Goal: Task Accomplishment & Management: Manage account settings

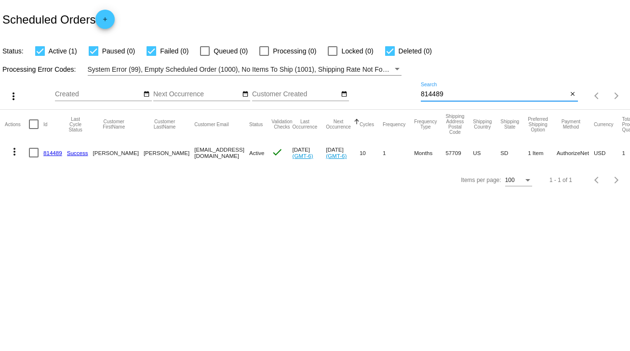
drag, startPoint x: 448, startPoint y: 94, endPoint x: 408, endPoint y: 99, distance: 40.3
click at [408, 99] on div "more_vert Sep Jan Feb Mar [DATE]" at bounding box center [315, 93] width 630 height 34
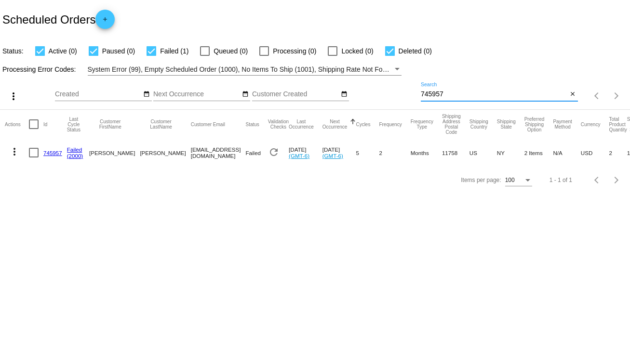
type input "745957"
click at [32, 153] on div at bounding box center [34, 153] width 10 height 10
click at [33, 158] on input "checkbox" at bounding box center [33, 158] width 0 height 0
checkbox input "true"
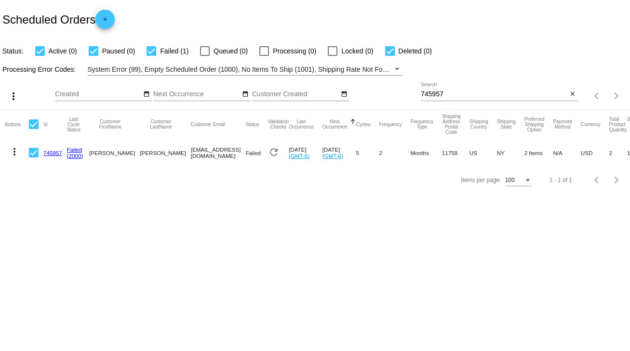
click at [14, 154] on mat-icon "more_vert" at bounding box center [15, 152] width 12 height 12
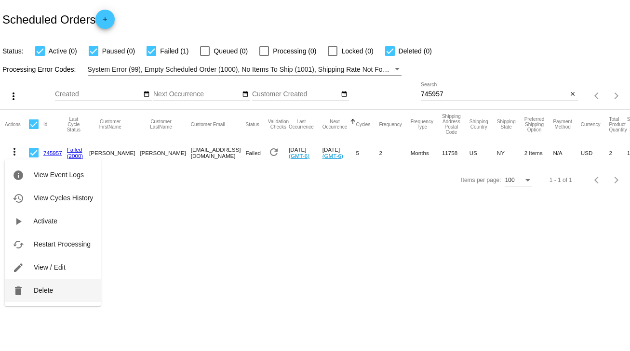
click at [47, 291] on span "Delete" at bounding box center [43, 291] width 19 height 8
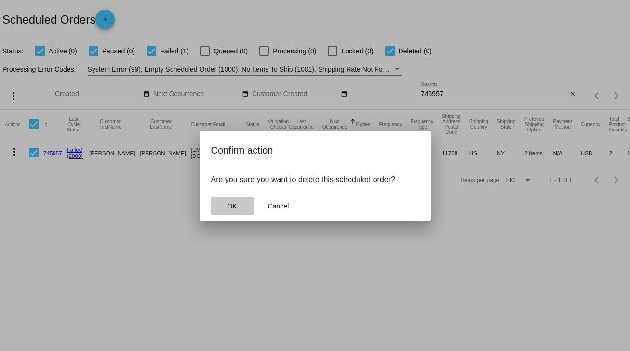
click at [229, 206] on span "OK" at bounding box center [232, 206] width 10 height 8
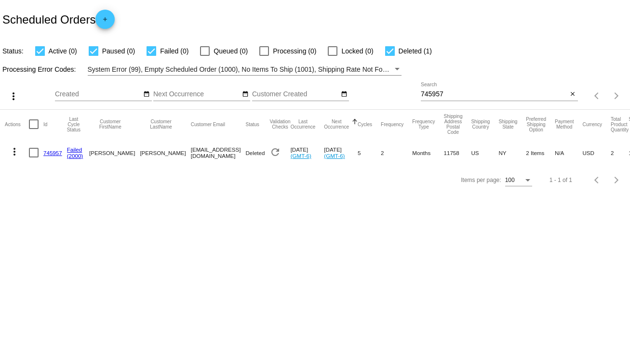
drag, startPoint x: 450, startPoint y: 88, endPoint x: 405, endPoint y: 98, distance: 46.9
click at [405, 98] on div "more_vert Sep Jan Feb Mar [DATE]" at bounding box center [315, 93] width 630 height 34
drag, startPoint x: 450, startPoint y: 94, endPoint x: 400, endPoint y: 100, distance: 50.0
click at [400, 100] on div "more_vert Sep Jan Feb Mar [DATE]" at bounding box center [315, 93] width 630 height 34
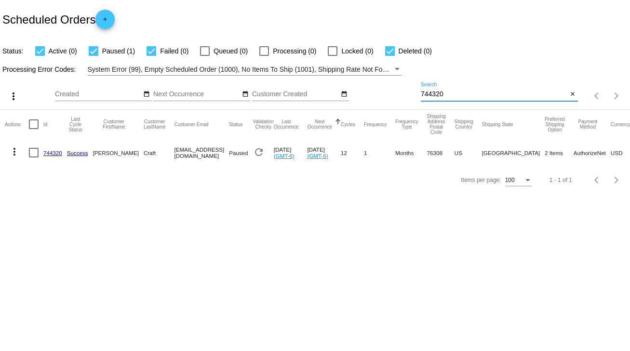
type input "744320"
click at [53, 154] on link "744320" at bounding box center [52, 153] width 19 height 6
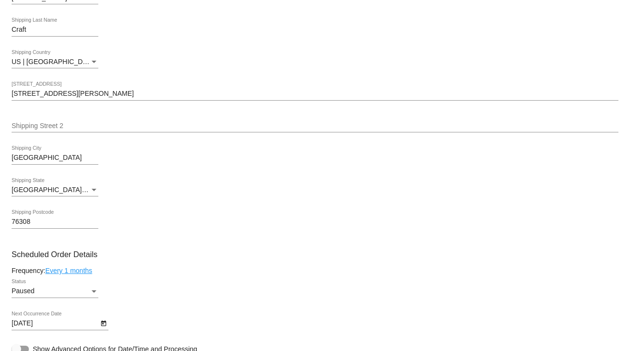
scroll to position [347, 0]
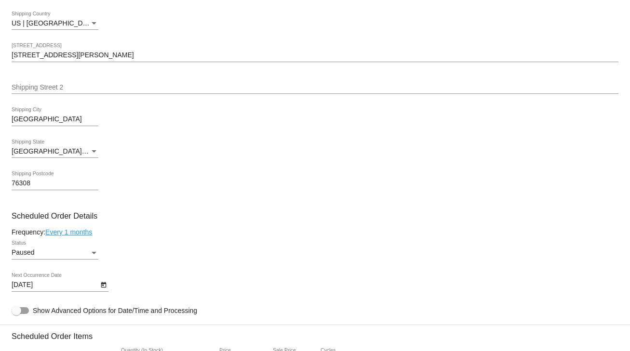
click at [93, 251] on div "Paused Status" at bounding box center [55, 250] width 87 height 19
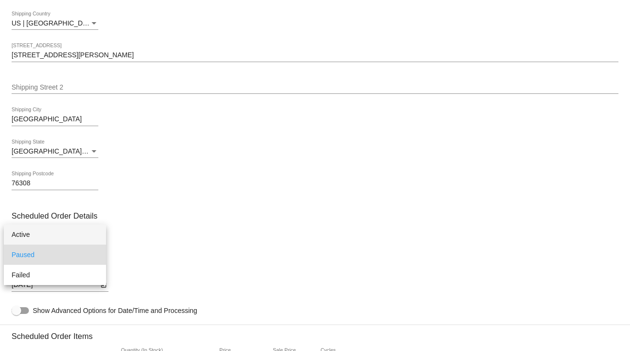
click at [35, 234] on span "Active" at bounding box center [55, 235] width 87 height 20
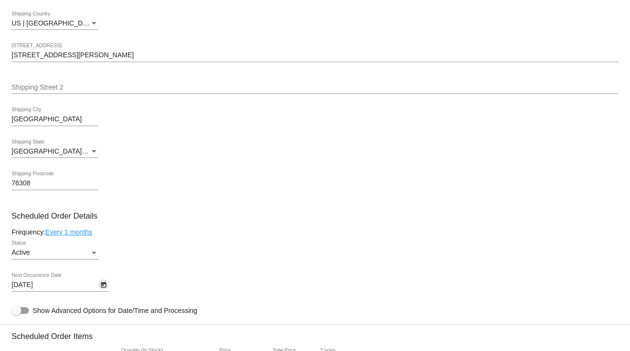
click at [102, 287] on icon "Open calendar" at bounding box center [103, 285] width 7 height 12
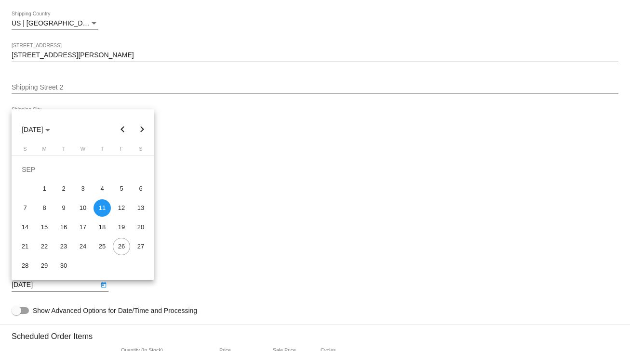
click at [147, 127] on button "Next month" at bounding box center [141, 129] width 19 height 19
click at [120, 188] on div "10" at bounding box center [121, 188] width 17 height 17
type input "[DATE]"
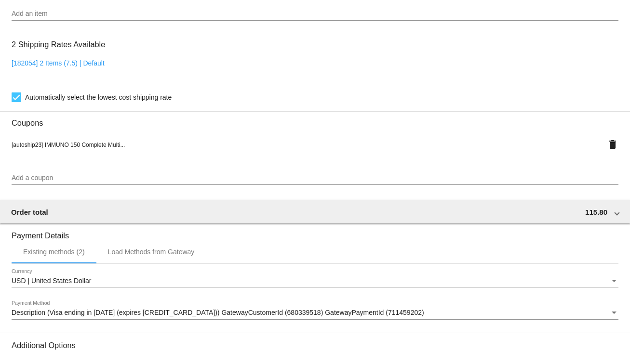
scroll to position [853, 0]
